Goal: Task Accomplishment & Management: Use online tool/utility

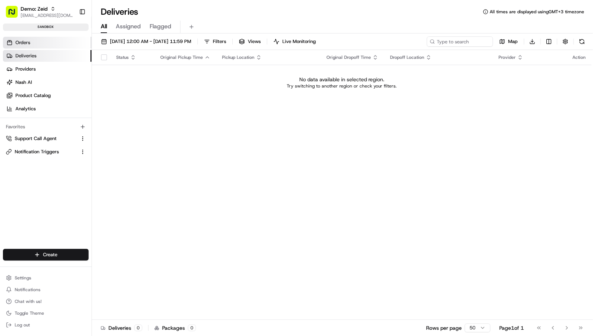
click at [29, 43] on span "Orders" at bounding box center [22, 42] width 15 height 7
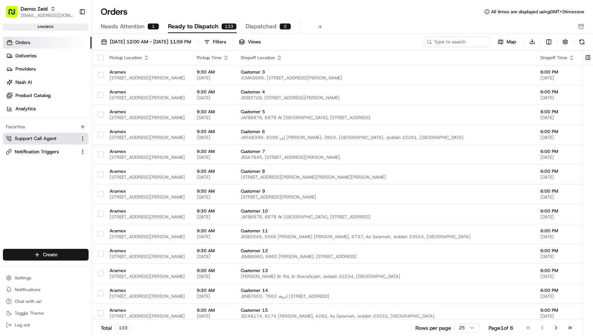
click at [39, 137] on span "Support Call Agent" at bounding box center [36, 138] width 42 height 7
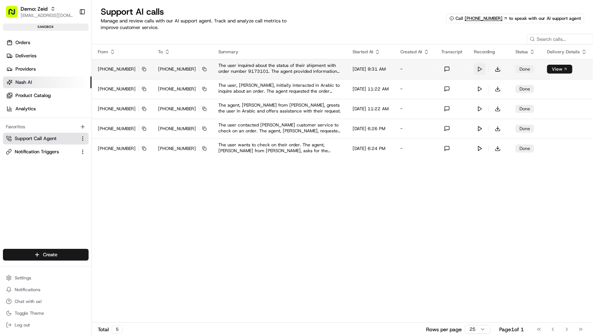
click at [481, 67] on button at bounding box center [480, 69] width 12 height 12
click at [484, 68] on button at bounding box center [480, 69] width 12 height 12
click at [483, 67] on button at bounding box center [480, 69] width 12 height 12
click at [562, 69] on link "View" at bounding box center [557, 69] width 11 height 6
click at [481, 70] on button at bounding box center [480, 69] width 12 height 12
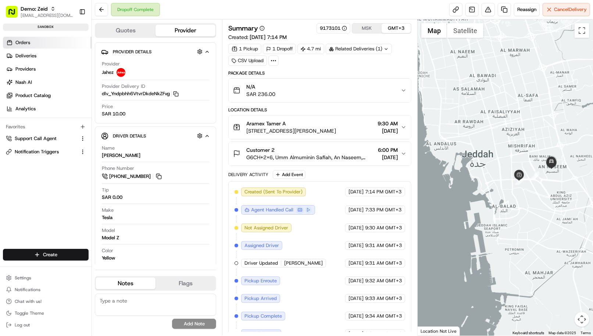
click at [31, 42] on link "Orders" at bounding box center [47, 43] width 89 height 12
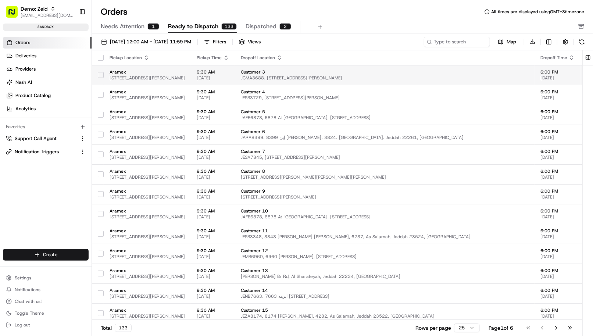
click at [98, 79] on div at bounding box center [101, 75] width 6 height 12
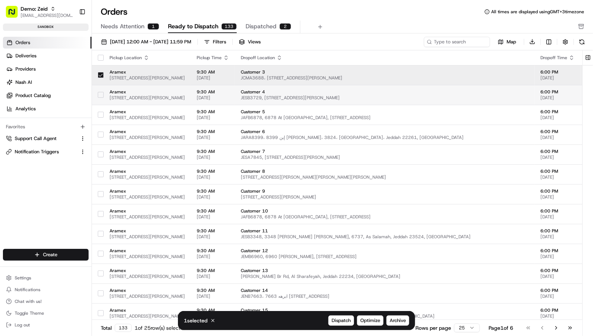
click at [97, 103] on td at bounding box center [98, 95] width 12 height 20
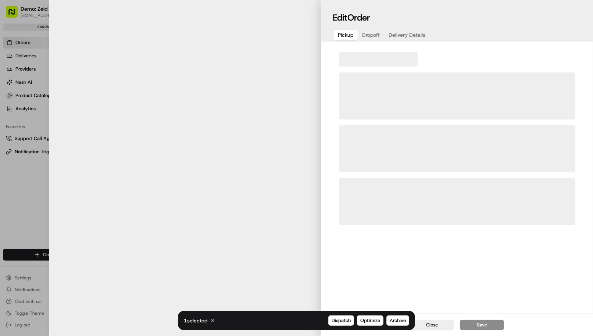
click at [98, 96] on body "Demo: Zeid zeid@usenash.com Toggle Sidebar sandbox Orders Deliveries Providers …" at bounding box center [296, 168] width 593 height 336
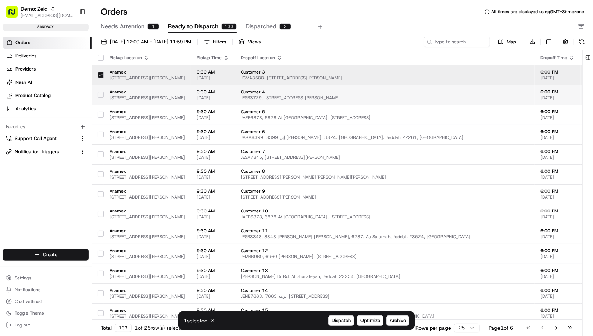
click at [105, 94] on td "Aramex 8838 King Abdullah Rd, 2659, Al Faiha District, Jeddah 22241, Saudi Arab…" at bounding box center [147, 95] width 87 height 20
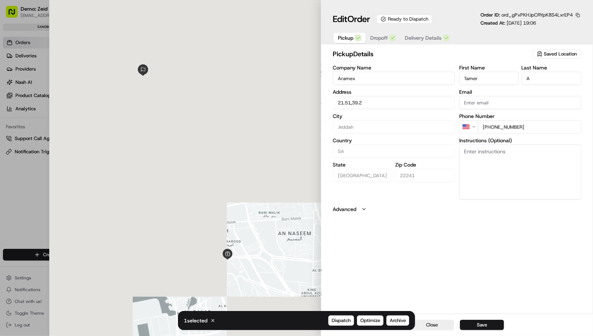
click at [99, 102] on div at bounding box center [185, 168] width 272 height 336
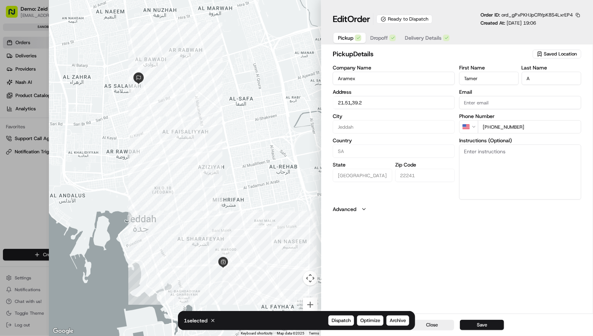
type input "+1"
click at [34, 111] on div at bounding box center [296, 168] width 593 height 336
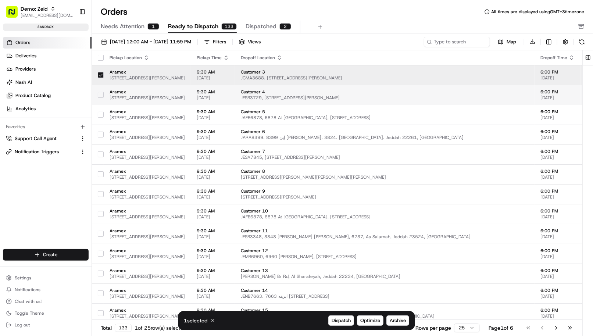
click at [101, 96] on button "button" at bounding box center [101, 95] width 6 height 6
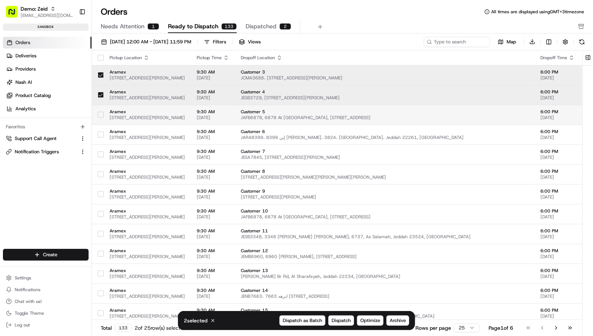
click at [101, 112] on button "button" at bounding box center [101, 115] width 6 height 6
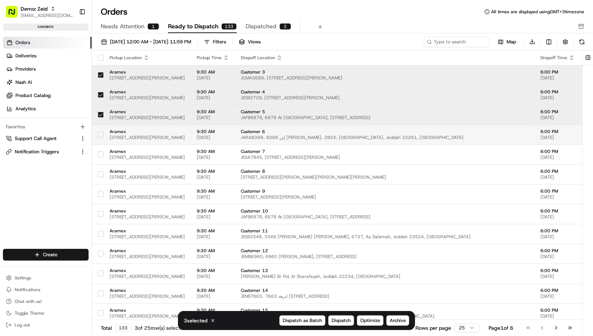
click at [97, 132] on td at bounding box center [98, 135] width 12 height 20
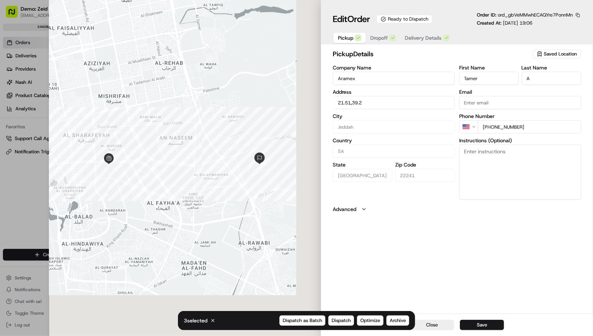
type input "+1"
click at [33, 155] on div at bounding box center [296, 168] width 593 height 336
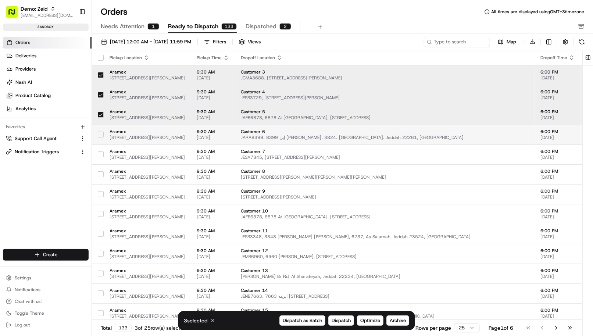
click at [101, 137] on div at bounding box center [101, 135] width 6 height 12
click at [371, 320] on span "Optimize" at bounding box center [370, 320] width 20 height 7
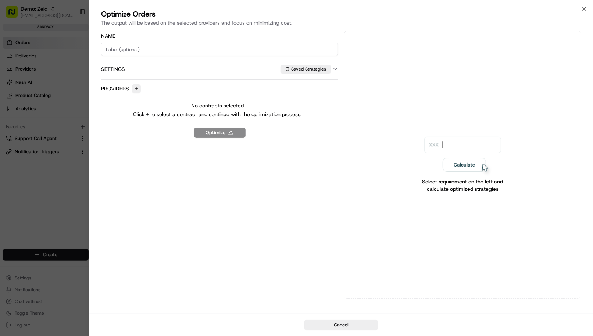
click at [221, 139] on div "Name Settings Saved Strategies Providers No contracts selected Click + to selec…" at bounding box center [219, 165] width 237 height 268
click at [226, 104] on p "No contracts selected" at bounding box center [217, 105] width 53 height 7
click at [137, 87] on button "button" at bounding box center [136, 88] width 9 height 9
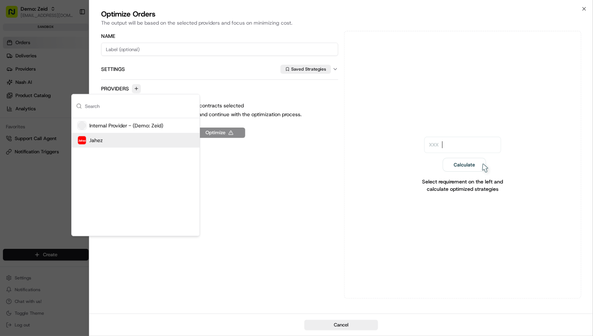
click at [96, 140] on span "Jahez" at bounding box center [96, 140] width 14 height 7
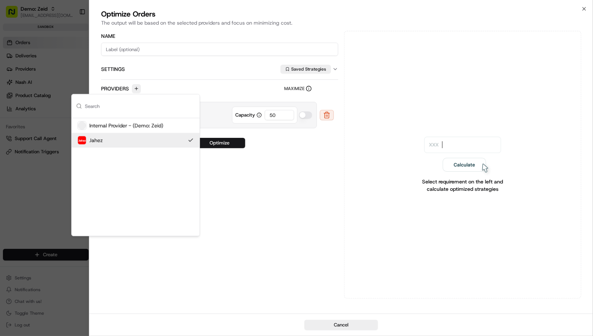
click at [297, 211] on div "Name Settings Saved Strategies Providers Maximize Jahez (Jahez) Capacity 50 Opt…" at bounding box center [219, 165] width 237 height 268
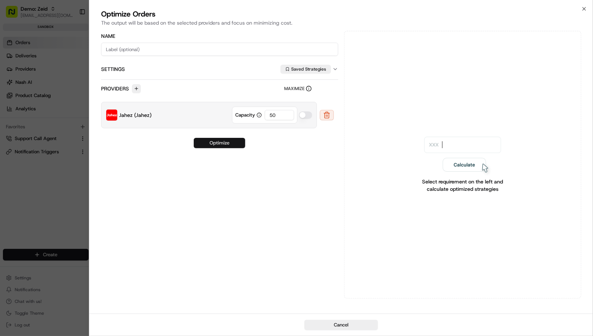
click at [222, 139] on button "Optimize" at bounding box center [219, 143] width 51 height 10
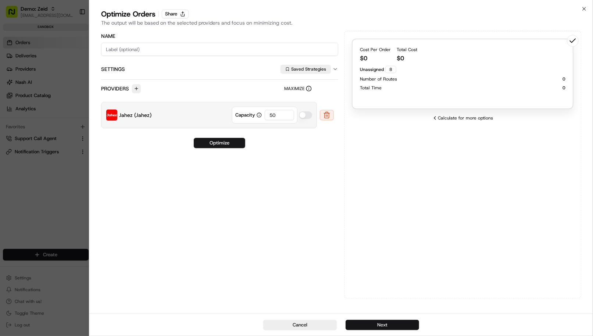
click at [404, 325] on button "Next" at bounding box center [383, 325] width 74 height 10
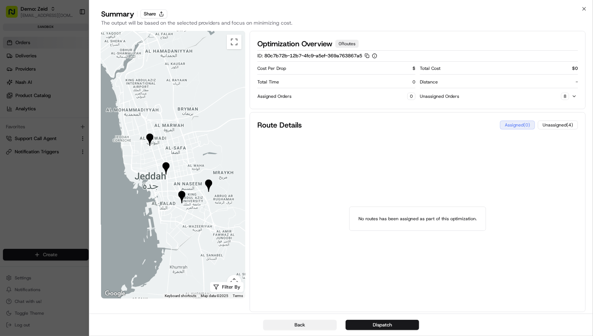
click at [325, 323] on button "Back" at bounding box center [300, 325] width 74 height 10
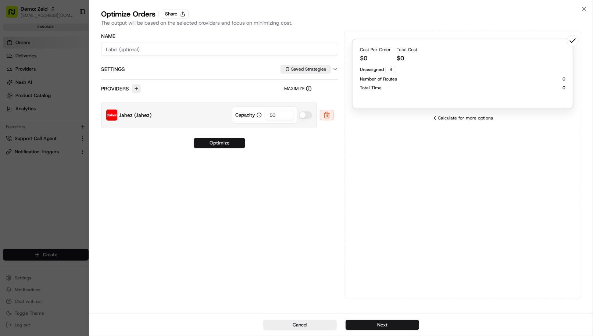
click at [222, 143] on button "Optimize" at bounding box center [219, 143] width 51 height 10
